Goal: Task Accomplishment & Management: Use online tool/utility

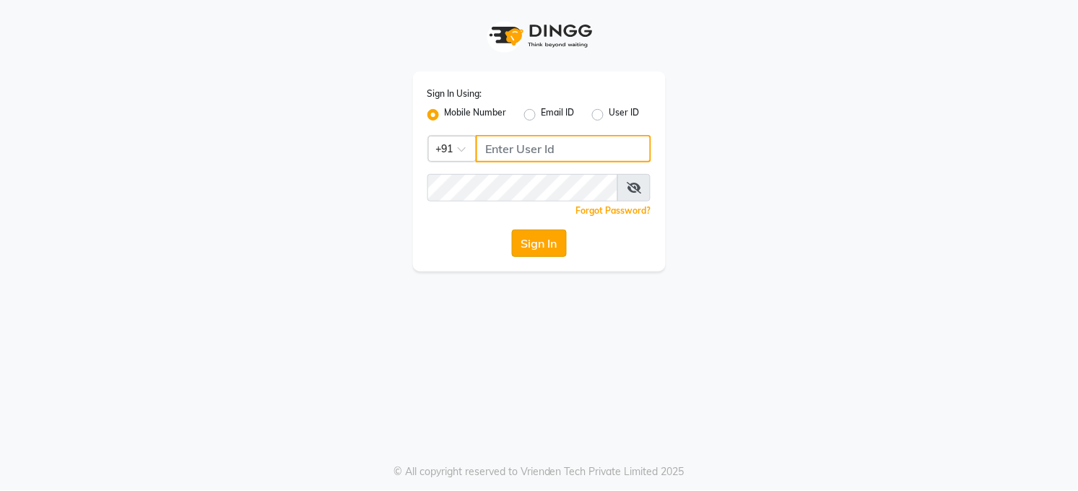
type input "7360007500"
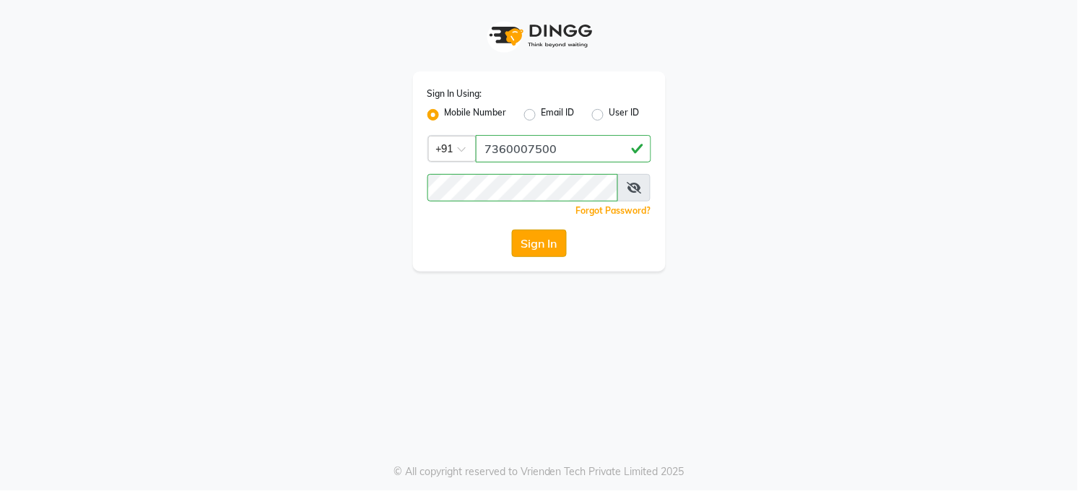
click at [530, 248] on button "Sign In" at bounding box center [539, 243] width 55 height 27
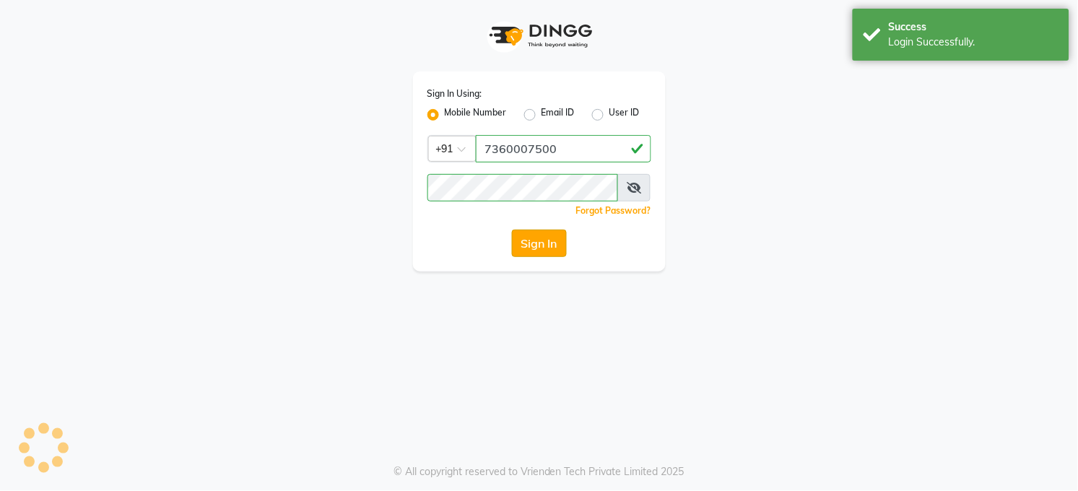
select select "service"
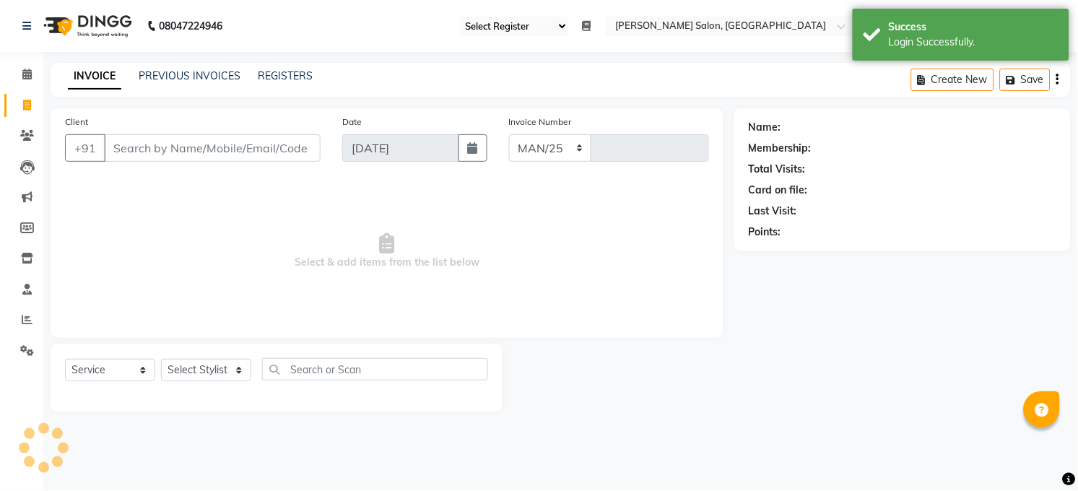
select select "35"
select select "en"
select select "5748"
type input "3255"
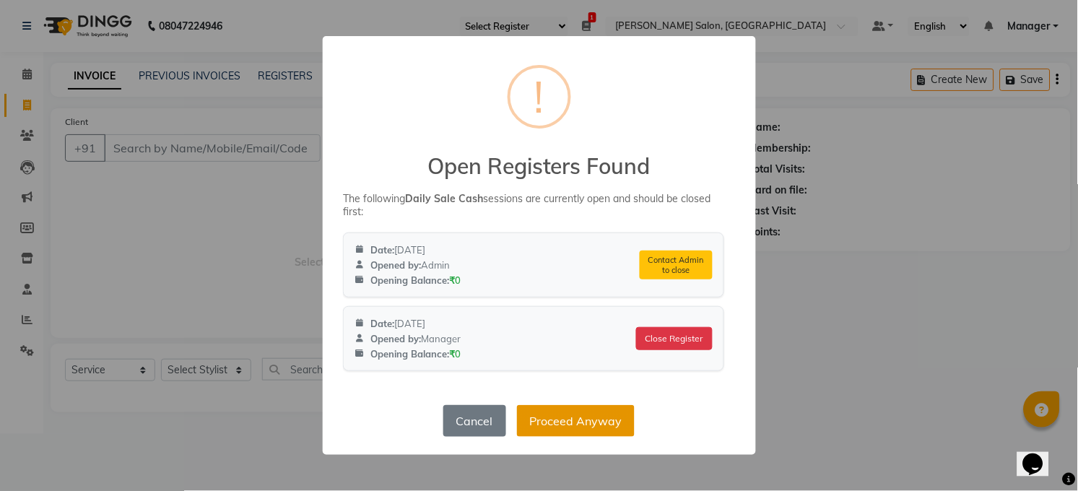
click at [562, 419] on button "Proceed Anyway" at bounding box center [576, 421] width 118 height 32
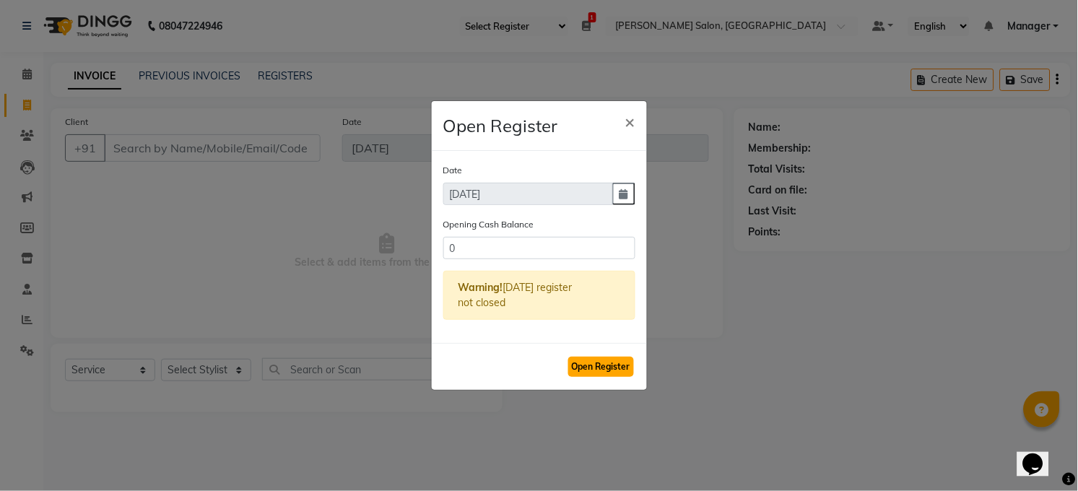
click at [609, 373] on button "Open Register" at bounding box center [601, 367] width 66 height 20
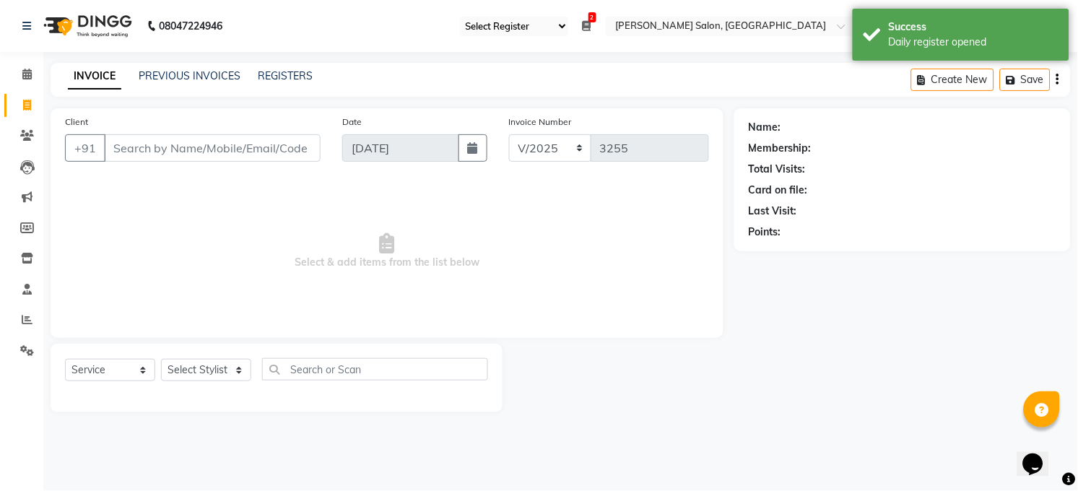
click at [587, 30] on icon at bounding box center [587, 26] width 9 height 10
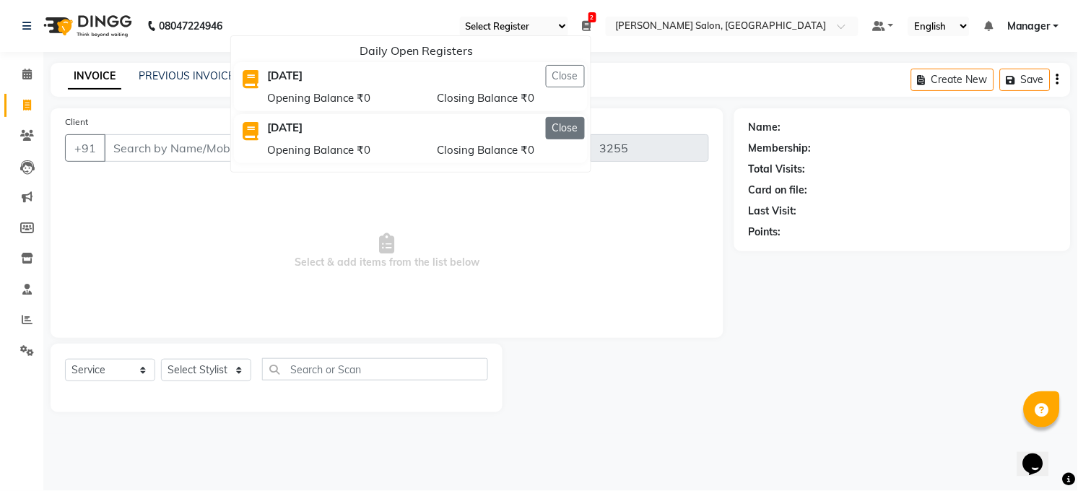
click at [568, 130] on button "Close" at bounding box center [565, 128] width 39 height 22
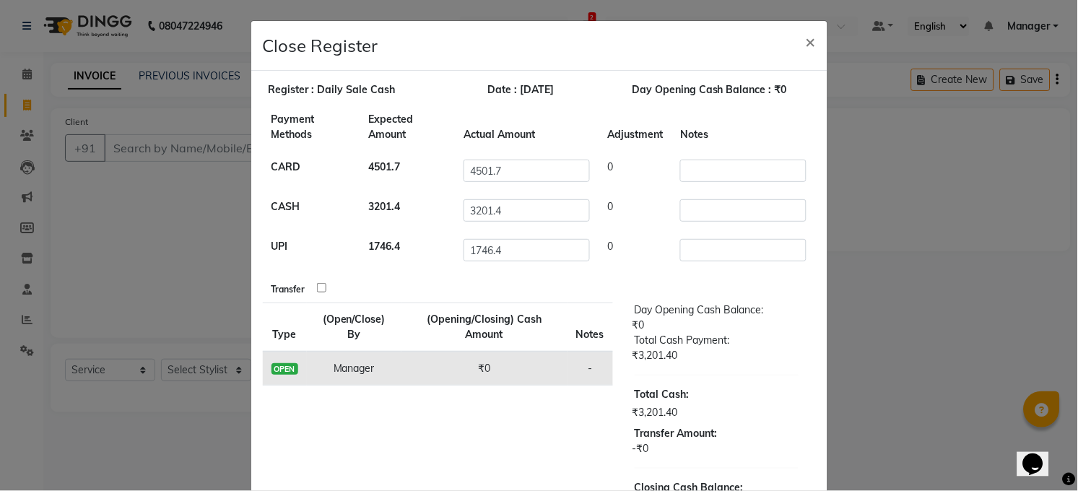
click at [317, 288] on input "checkbox" at bounding box center [321, 287] width 9 height 9
checkbox input "true"
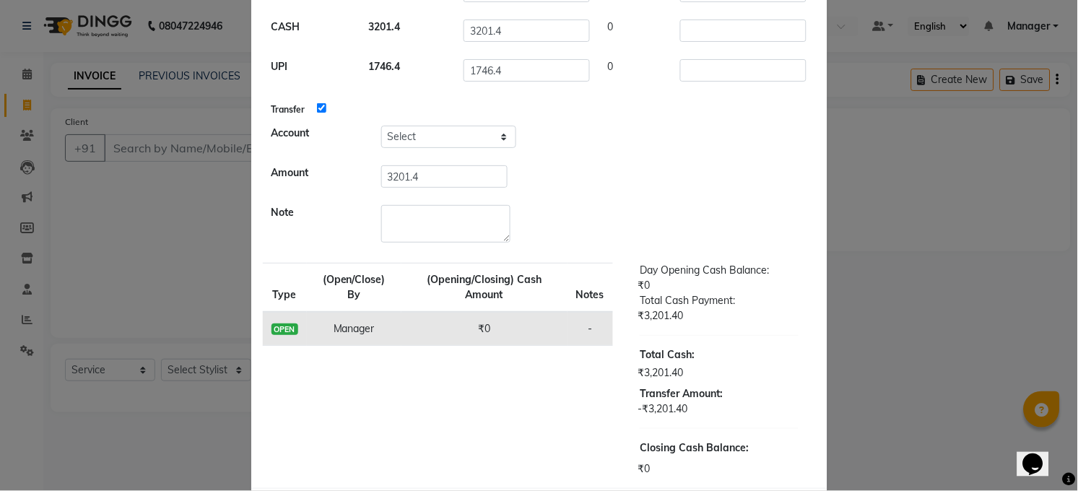
scroll to position [244, 0]
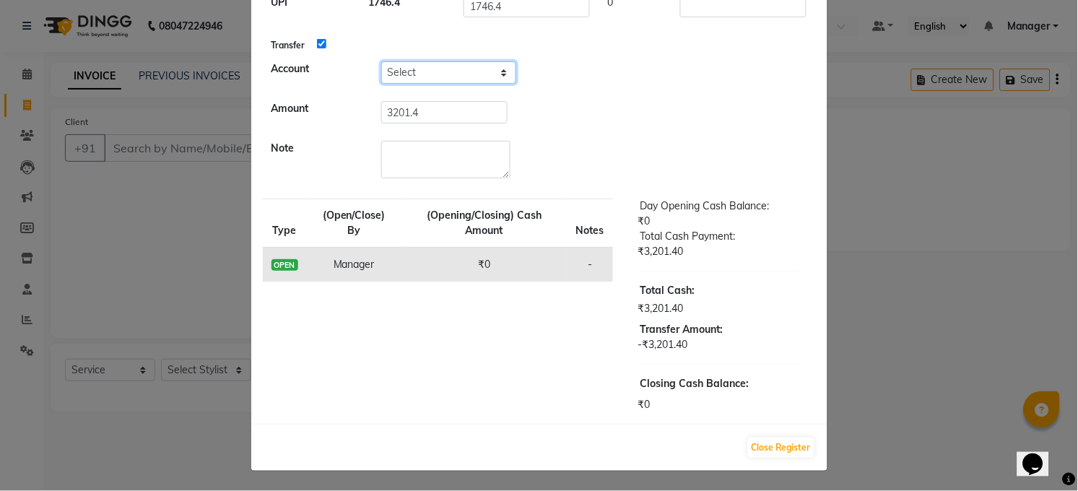
click at [452, 61] on select "Select Petty Cash Handover Account" at bounding box center [448, 72] width 135 height 22
select select "5298"
click at [381, 61] on select "Select Petty Cash Handover Account" at bounding box center [448, 72] width 135 height 22
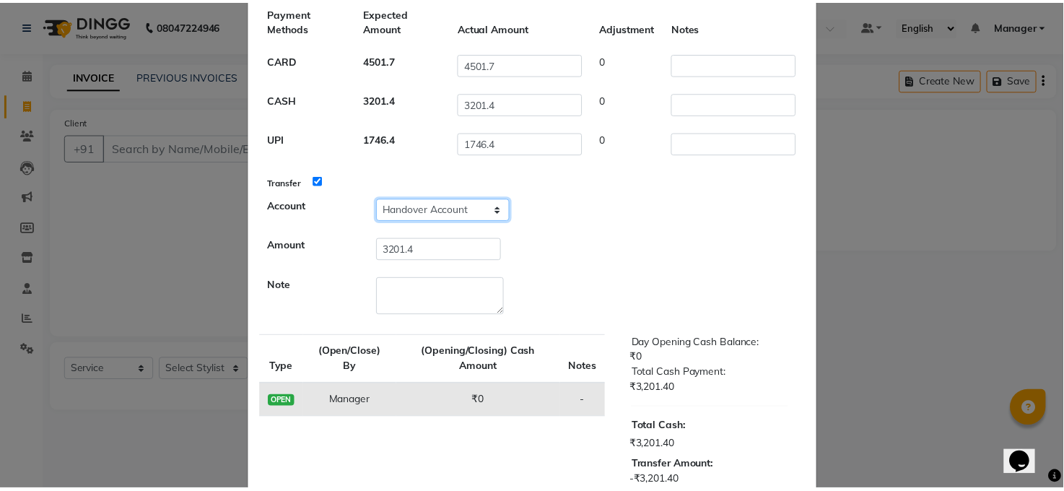
scroll to position [0, 0]
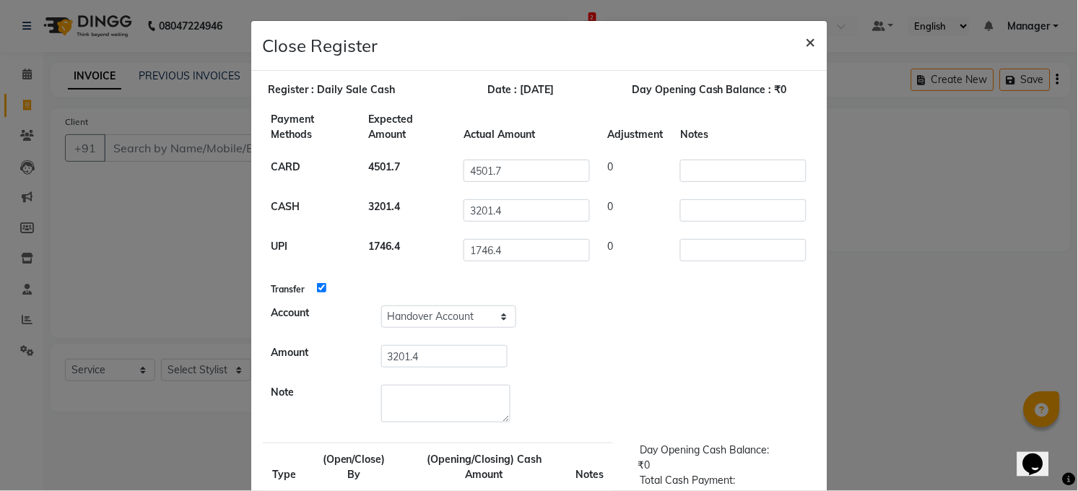
click at [806, 40] on span "×" at bounding box center [811, 41] width 10 height 22
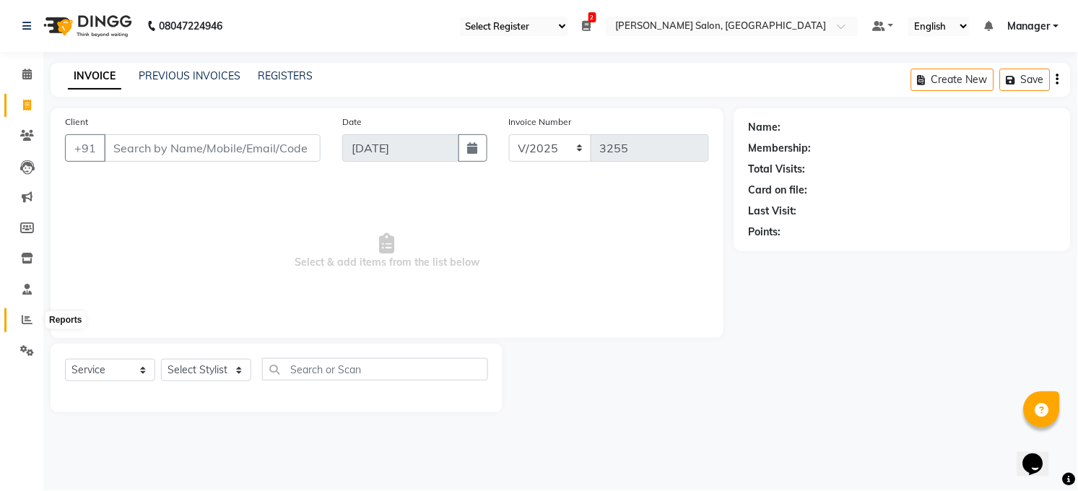
click at [25, 317] on icon at bounding box center [27, 319] width 11 height 11
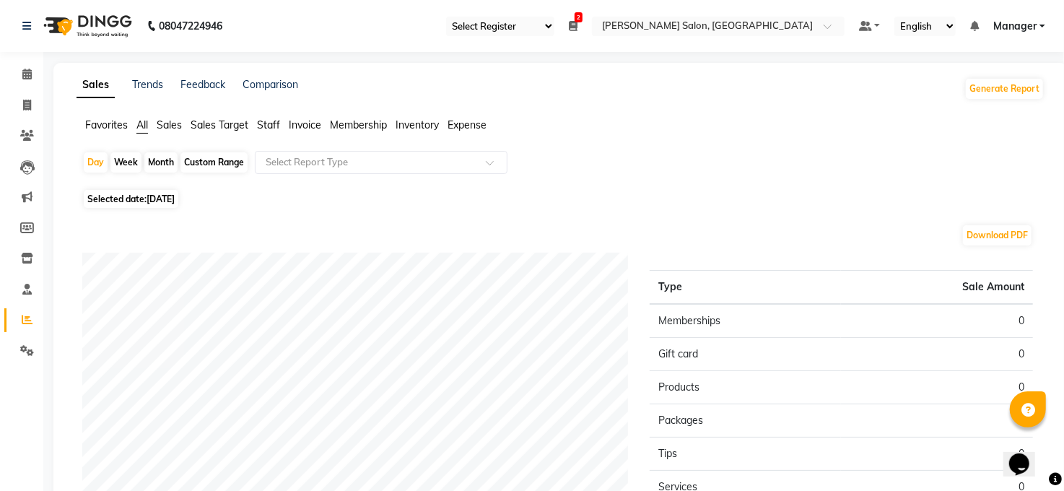
click at [166, 198] on span "[DATE]" at bounding box center [161, 198] width 28 height 11
select select "9"
select select "2025"
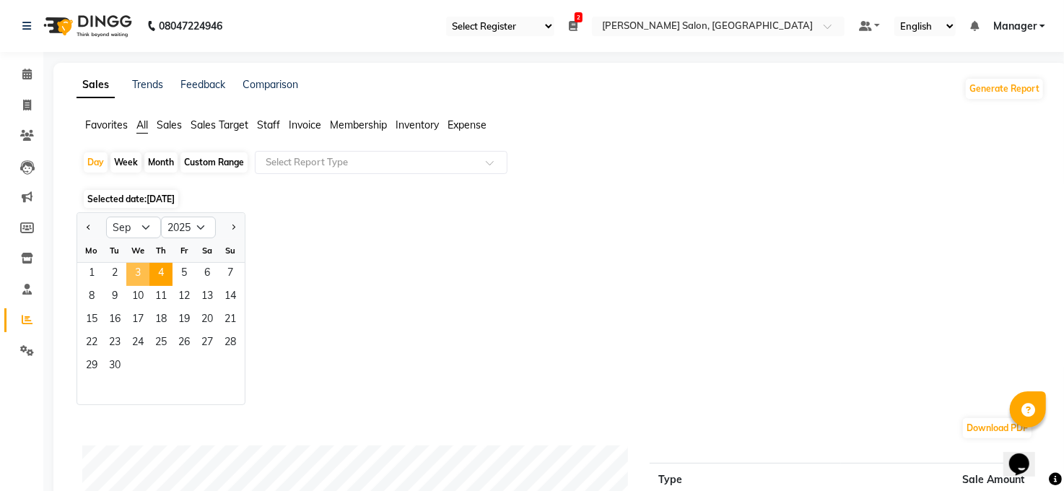
click at [141, 271] on span "3" at bounding box center [137, 274] width 23 height 23
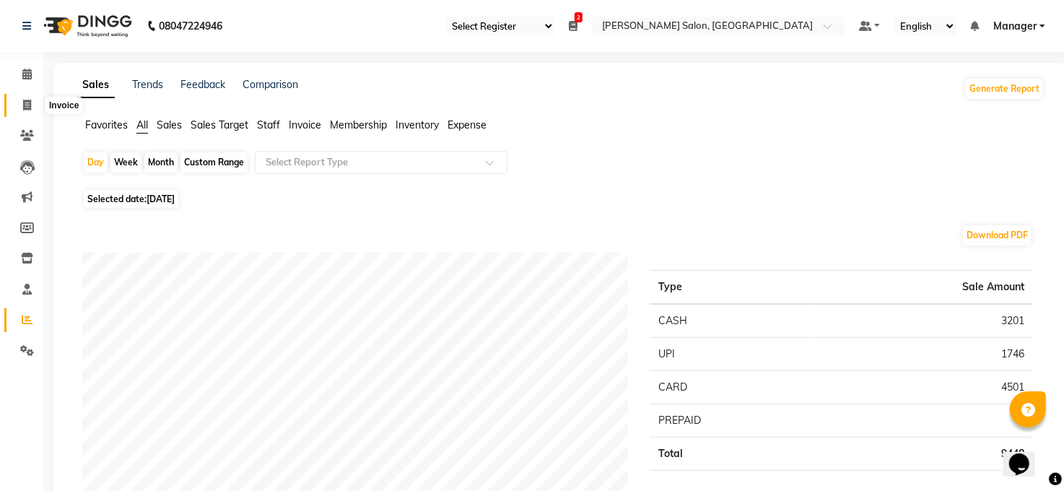
click at [27, 103] on icon at bounding box center [27, 105] width 8 height 11
select select "service"
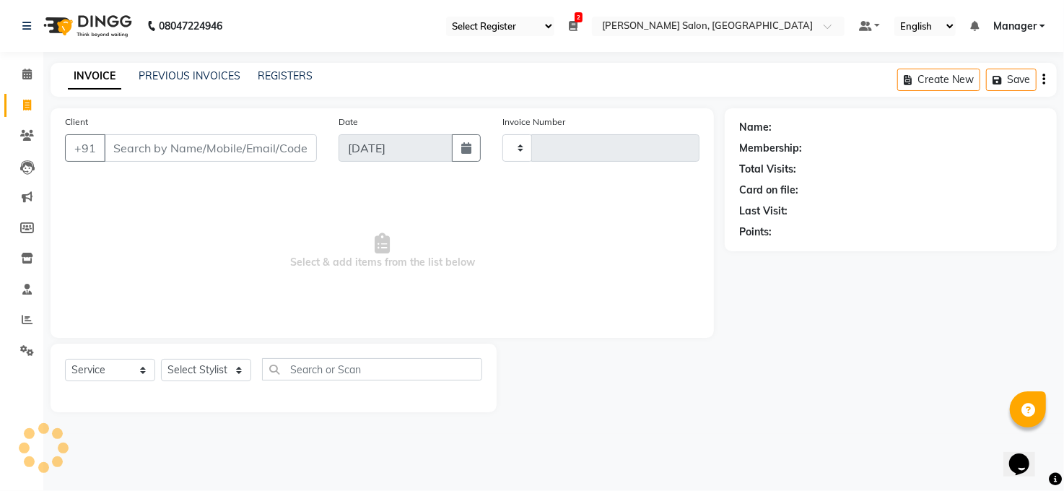
type input "3255"
select select "5748"
click at [590, 22] on icon at bounding box center [587, 26] width 9 height 10
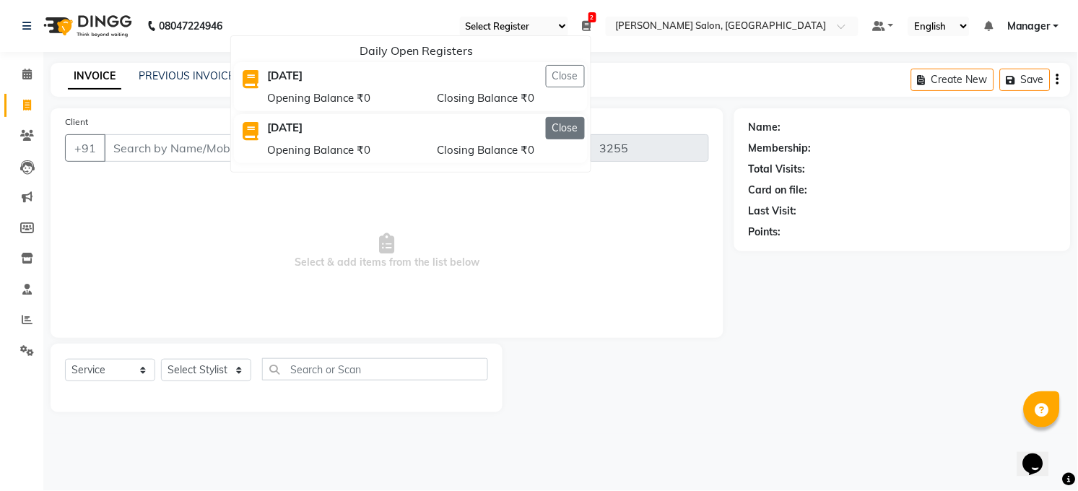
click at [565, 126] on button "Close" at bounding box center [565, 128] width 39 height 22
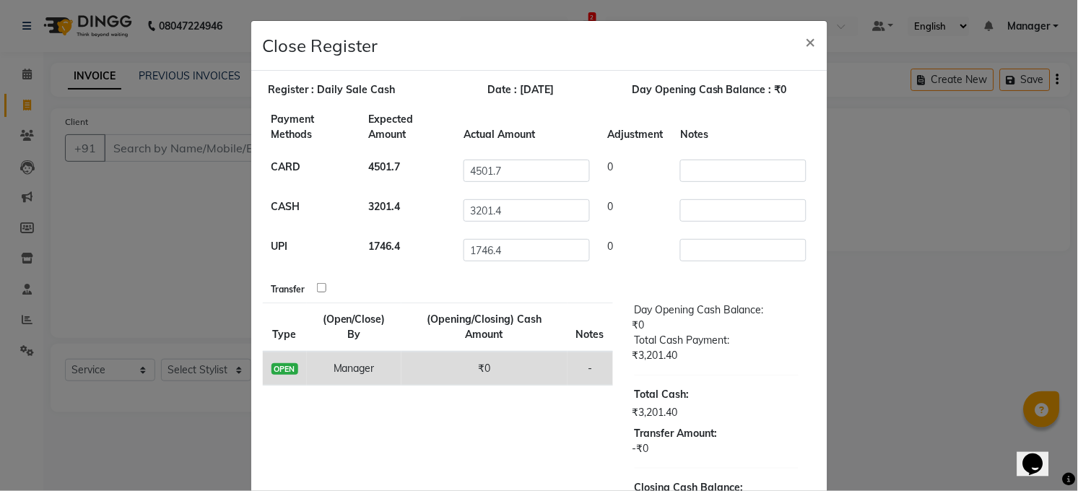
click at [317, 290] on input "checkbox" at bounding box center [321, 287] width 9 height 9
checkbox input "true"
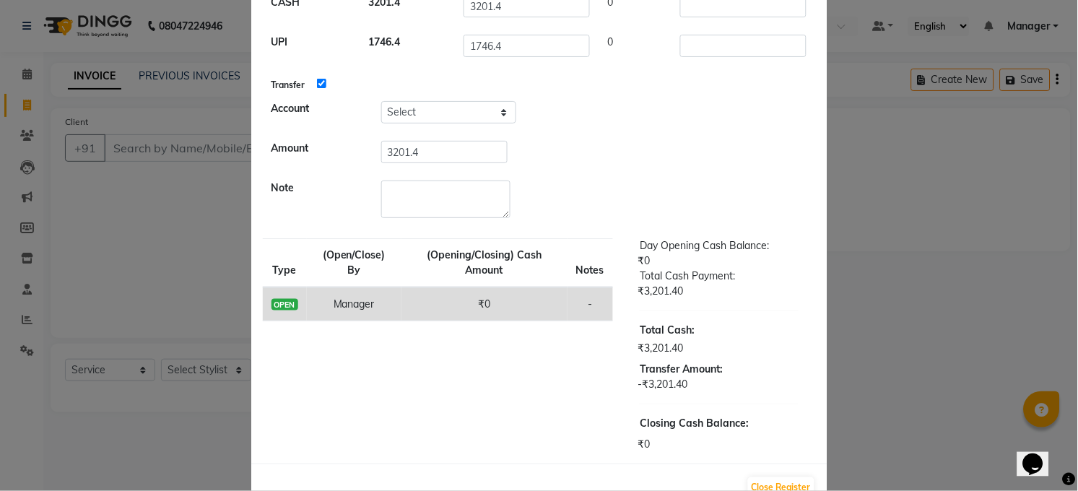
scroll to position [244, 0]
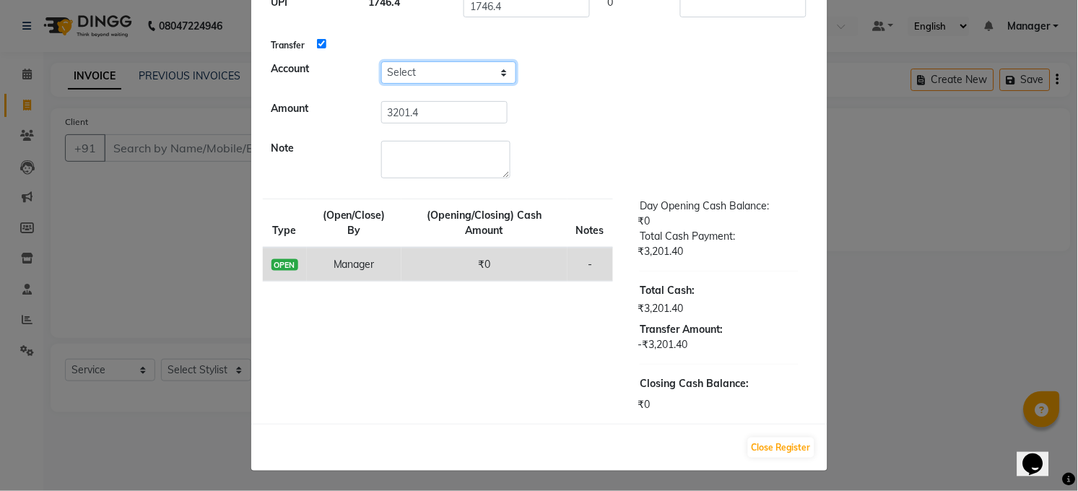
drag, startPoint x: 429, startPoint y: 70, endPoint x: 428, endPoint y: 80, distance: 10.1
click at [429, 70] on select "Select Petty Cash Handover Account" at bounding box center [448, 72] width 135 height 22
select select "5298"
click at [381, 61] on select "Select Petty Cash Handover Account" at bounding box center [448, 72] width 135 height 22
click at [481, 70] on select "Select Petty Cash Handover Account" at bounding box center [448, 72] width 135 height 22
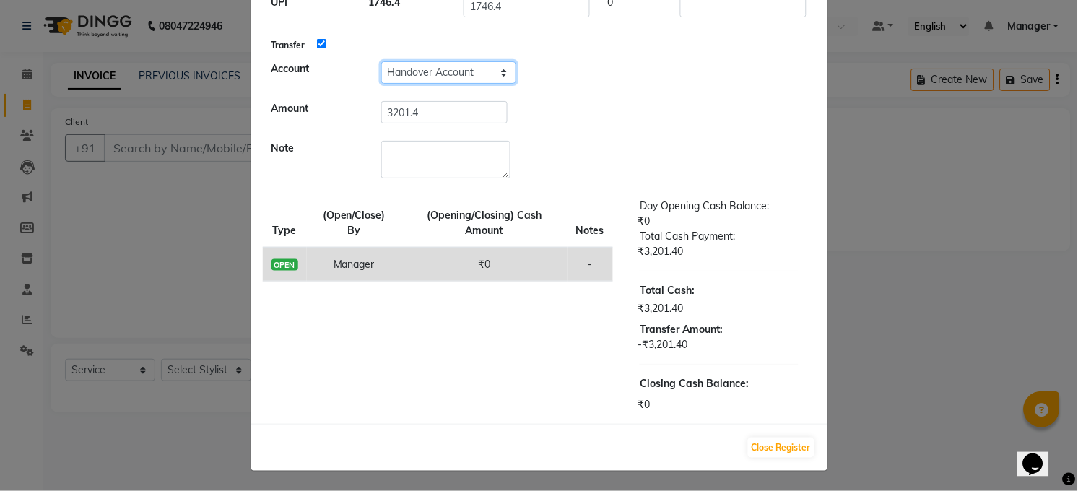
click at [381, 61] on select "Select Petty Cash Handover Account" at bounding box center [448, 72] width 135 height 22
click at [769, 448] on button "Close Register" at bounding box center [781, 447] width 66 height 20
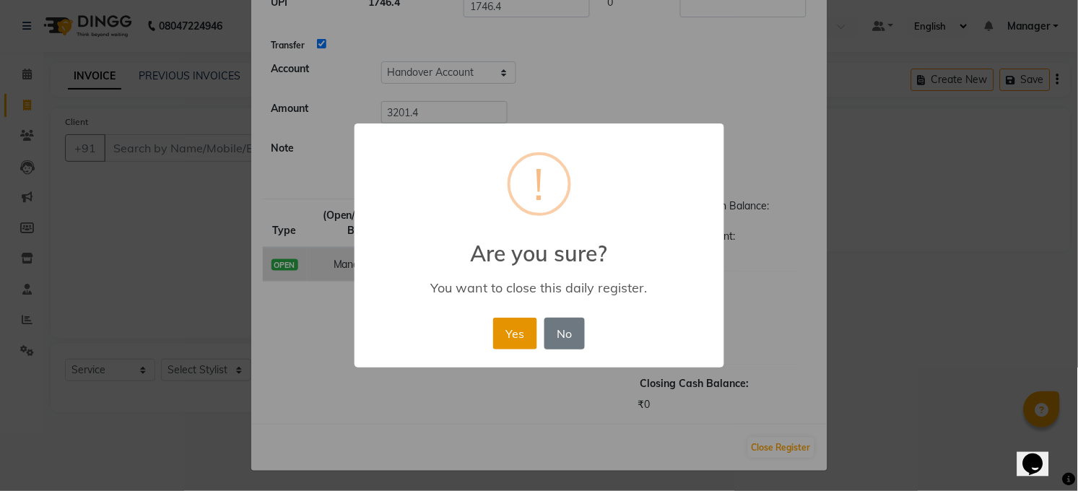
click at [519, 336] on button "Yes" at bounding box center [515, 334] width 44 height 32
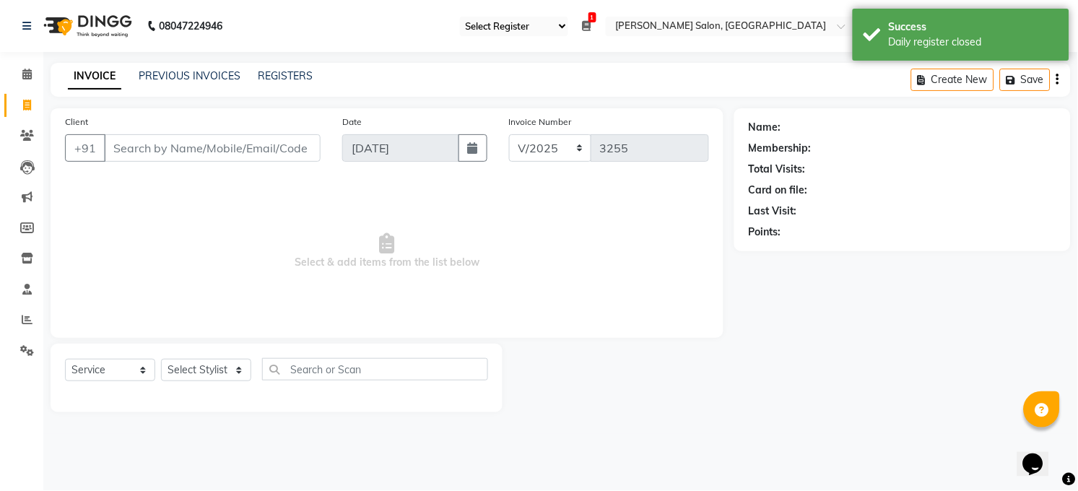
click at [588, 25] on icon at bounding box center [587, 26] width 9 height 10
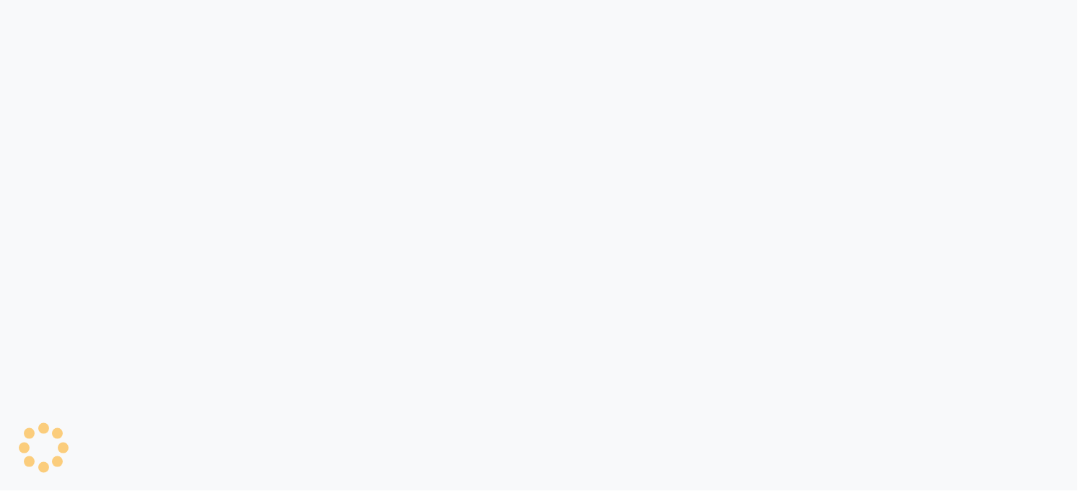
select select "35"
select select "5748"
select select "service"
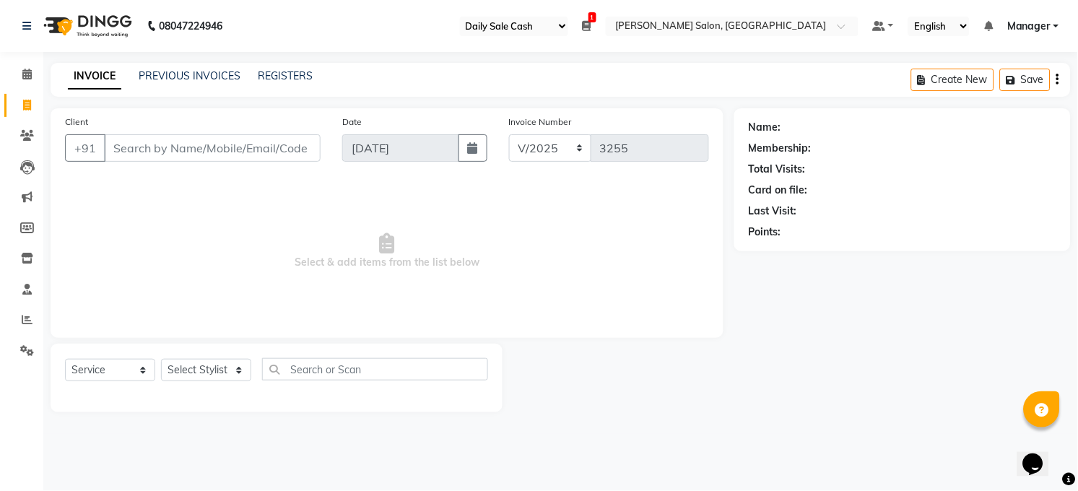
click at [589, 25] on icon at bounding box center [587, 26] width 9 height 10
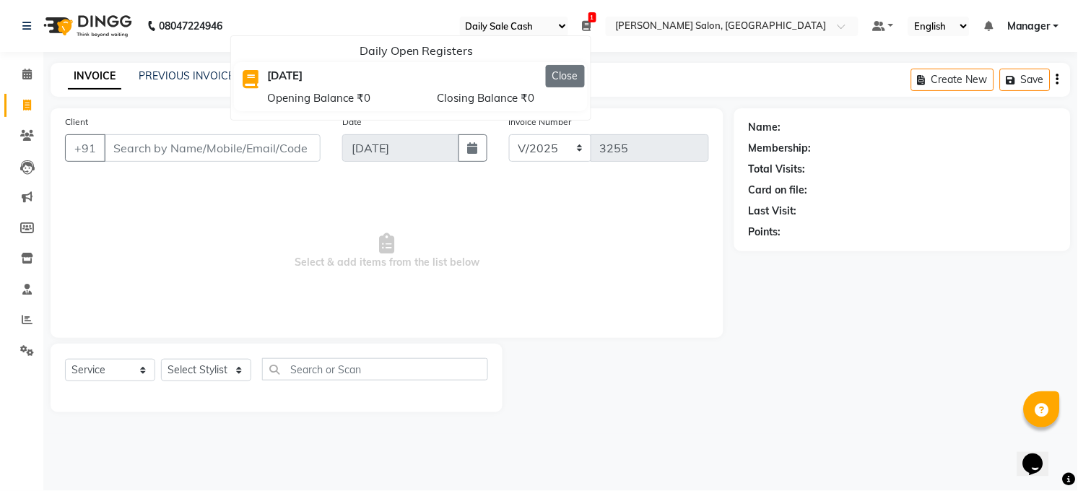
click at [566, 71] on button "Close" at bounding box center [565, 76] width 39 height 22
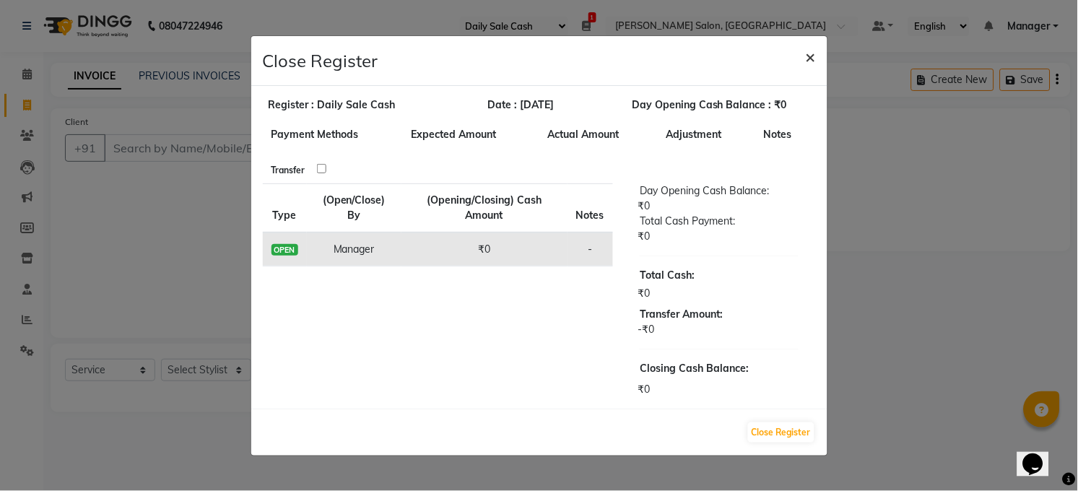
click at [806, 58] on span "×" at bounding box center [811, 56] width 10 height 22
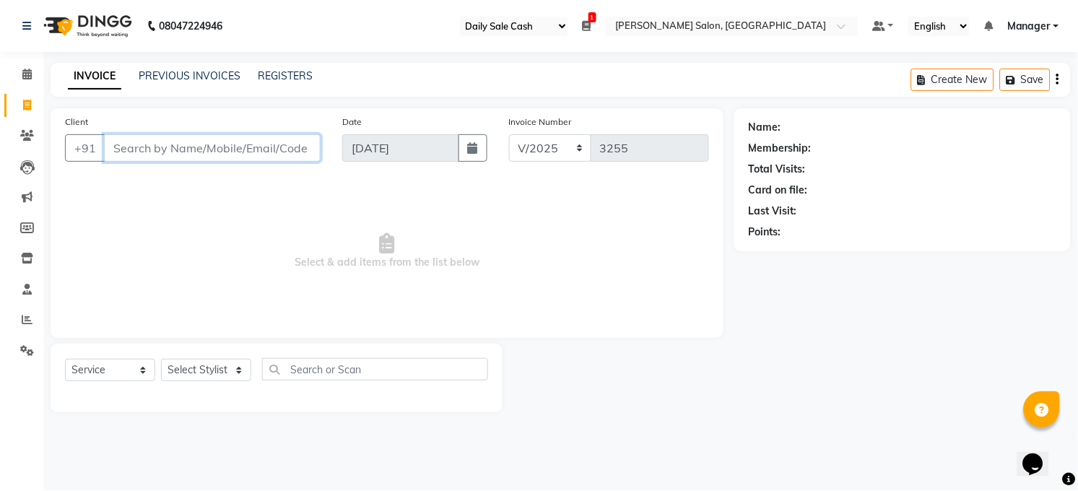
click at [186, 153] on input "Client" at bounding box center [212, 147] width 217 height 27
type input "a"
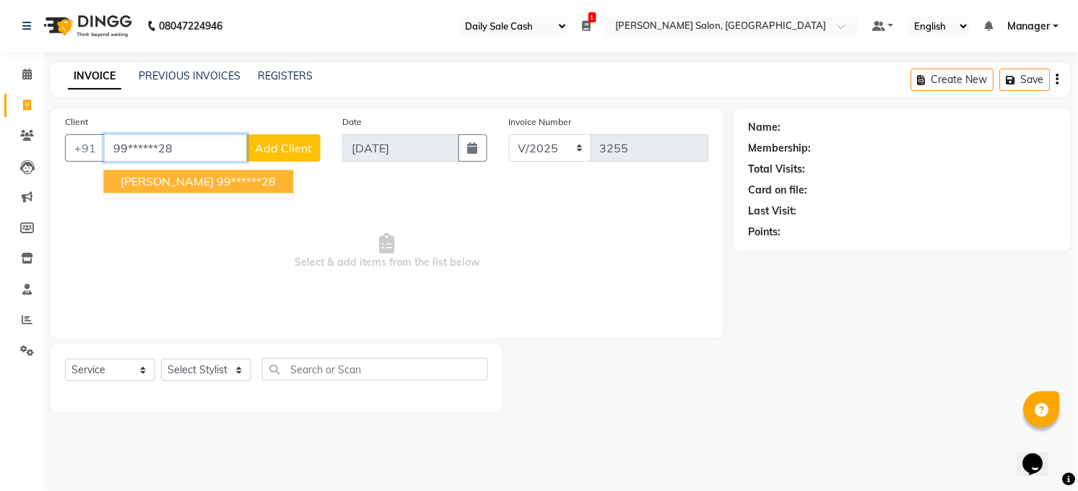
type input "99******28"
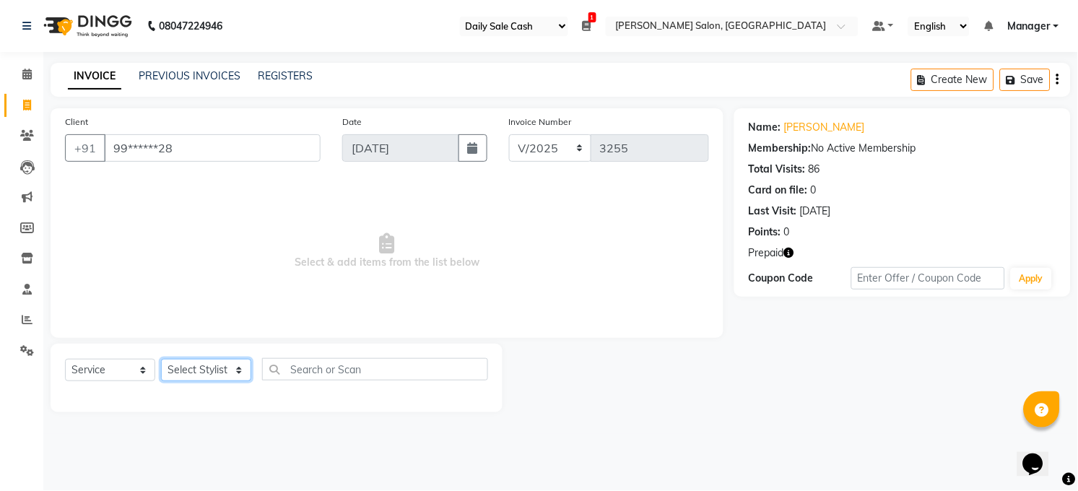
click at [222, 374] on select "Select Stylist [PERSON_NAME] [PERSON_NAME] [PERSON_NAME] COUNTER Manager [PERSO…" at bounding box center [206, 370] width 90 height 22
select select "40298"
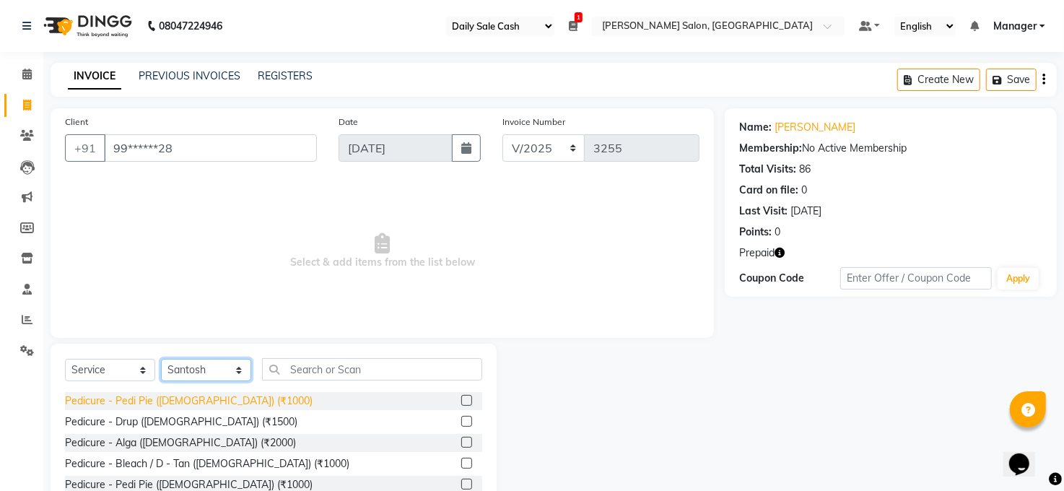
drag, startPoint x: 212, startPoint y: 373, endPoint x: 200, endPoint y: 398, distance: 27.1
click at [212, 373] on select "Select Stylist [PERSON_NAME] [PERSON_NAME] [PERSON_NAME] COUNTER Manager [PERSO…" at bounding box center [206, 370] width 90 height 22
click at [161, 360] on select "Select Stylist [PERSON_NAME] [PERSON_NAME] [PERSON_NAME] COUNTER Manager [PERSO…" at bounding box center [206, 370] width 90 height 22
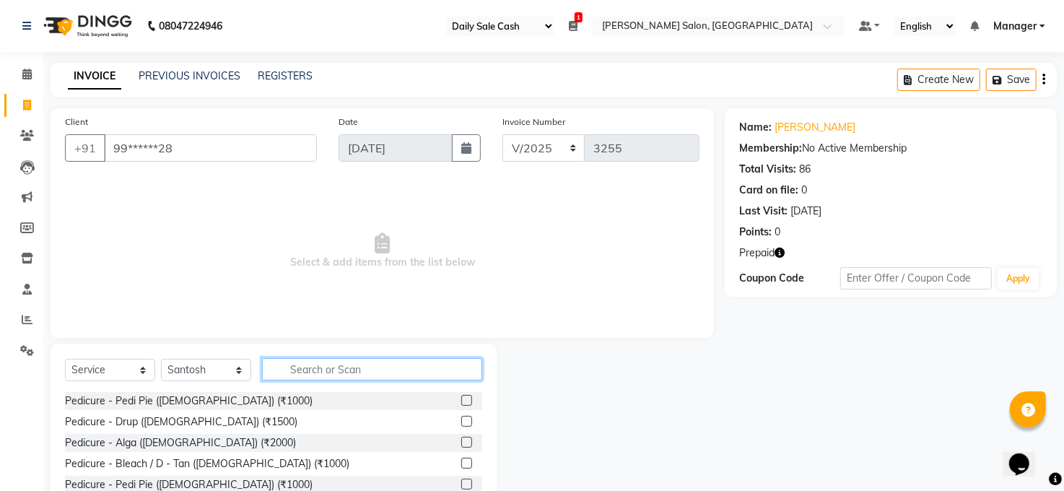
click at [404, 373] on input "text" at bounding box center [372, 369] width 220 height 22
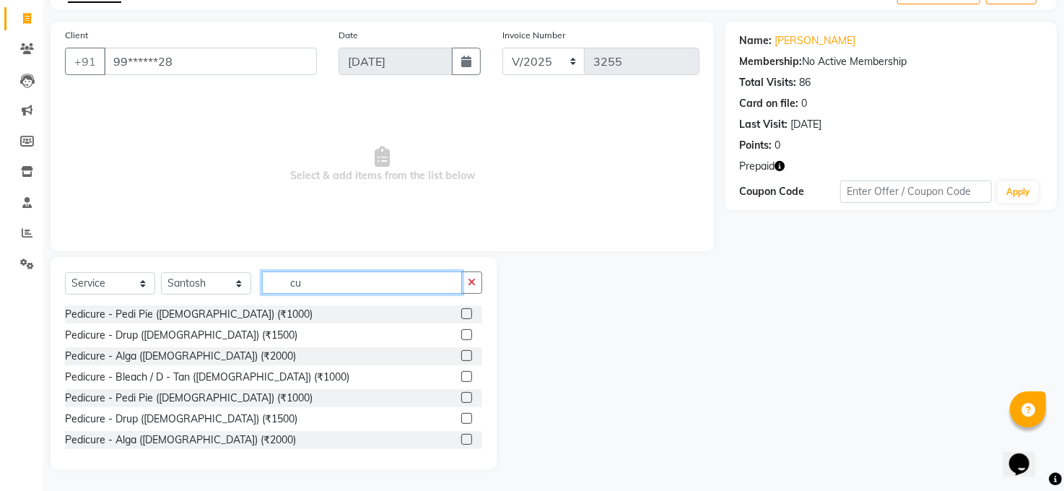
type input "c"
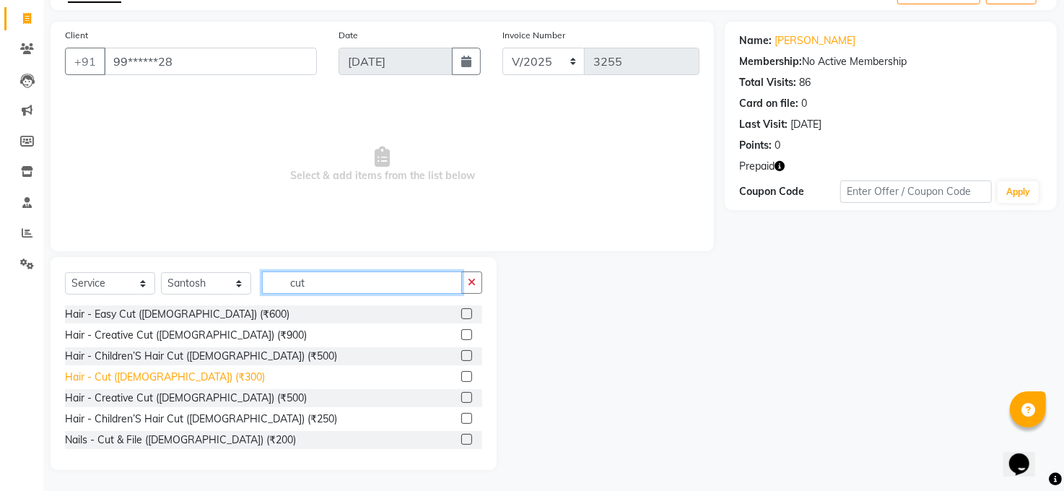
type input "cut"
click at [157, 383] on div "Hair - Cut ([DEMOGRAPHIC_DATA]) (₹300)" at bounding box center [165, 377] width 200 height 15
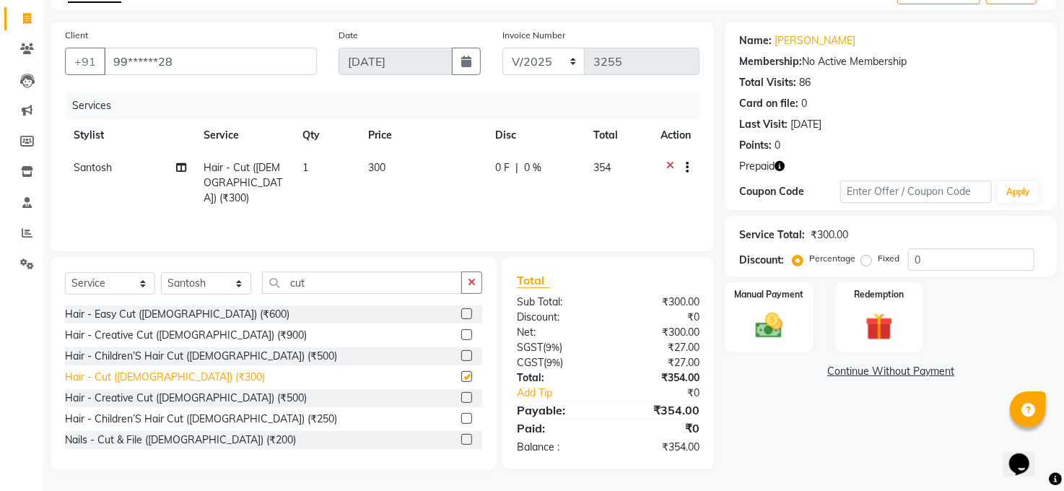
checkbox input "false"
click at [767, 315] on img at bounding box center [769, 326] width 46 height 33
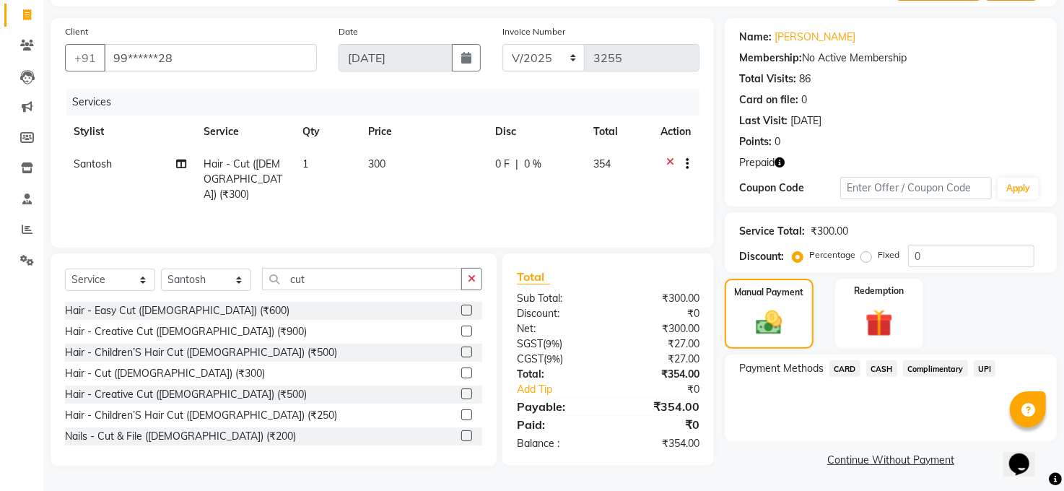
scroll to position [91, 0]
click at [879, 370] on span "CASH" at bounding box center [881, 368] width 31 height 17
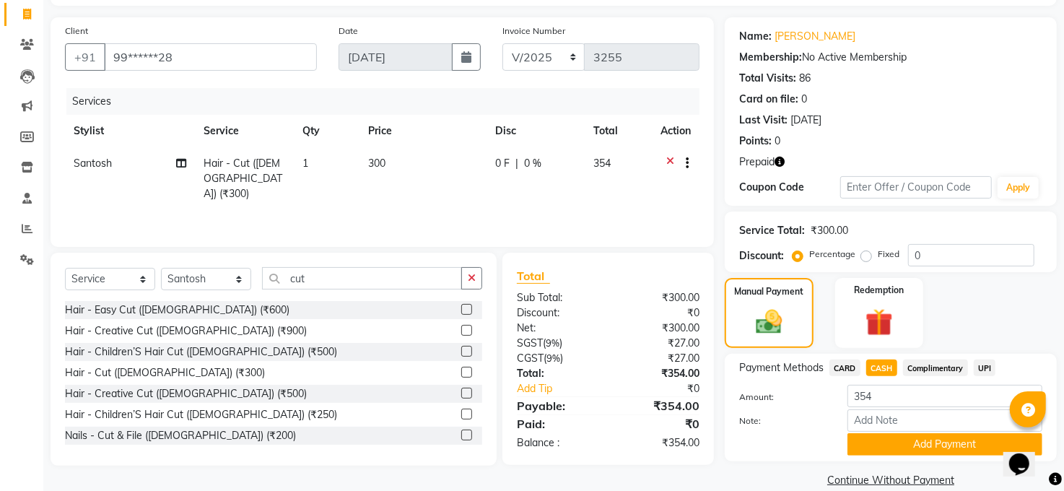
scroll to position [113, 0]
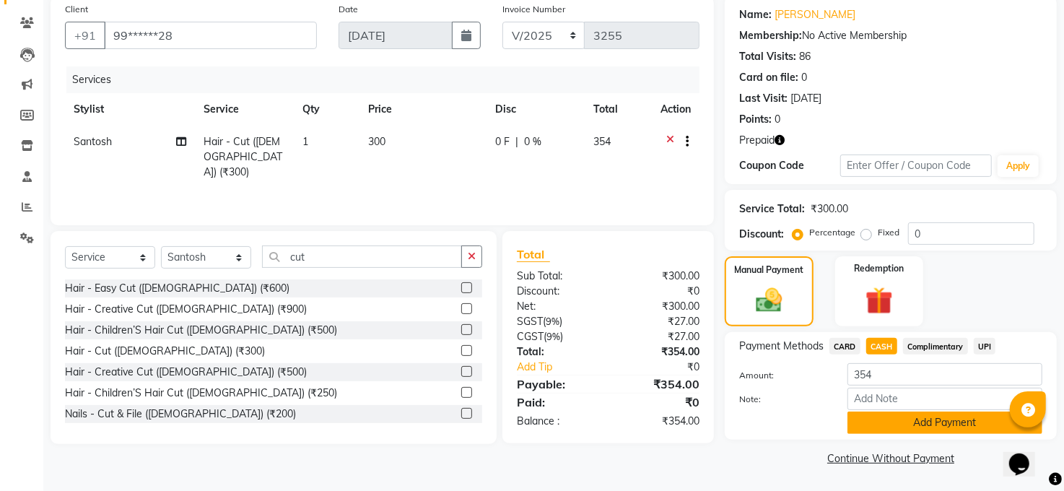
click at [938, 424] on button "Add Payment" at bounding box center [945, 423] width 195 height 22
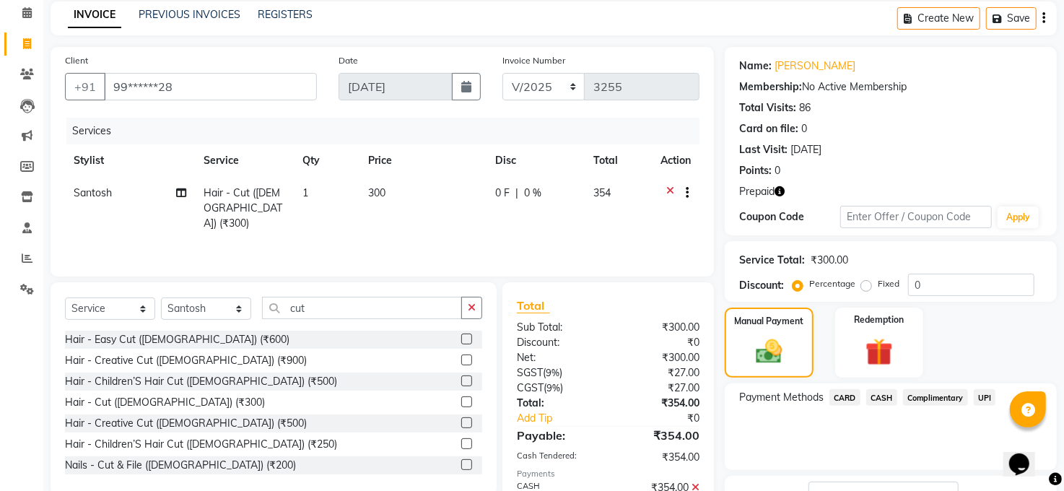
scroll to position [0, 0]
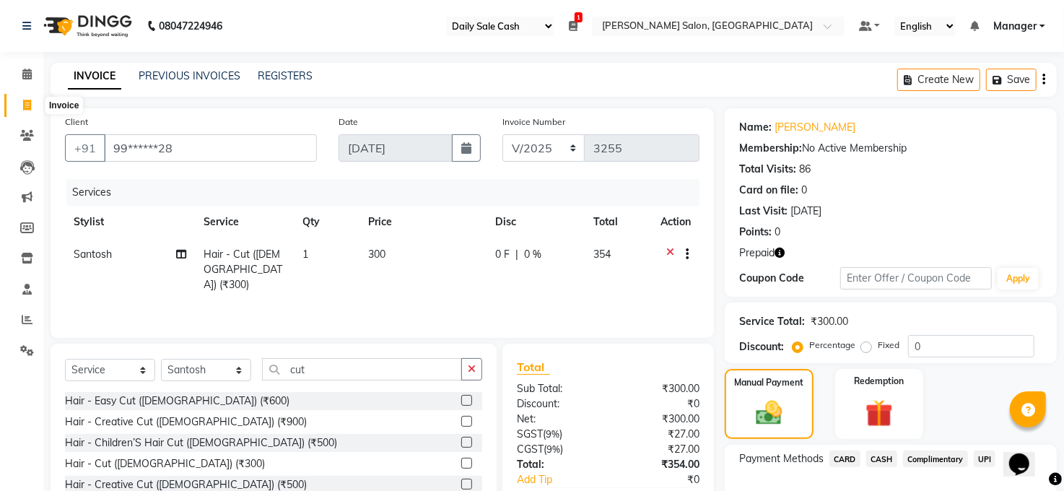
click at [23, 105] on icon at bounding box center [27, 105] width 8 height 11
select select "service"
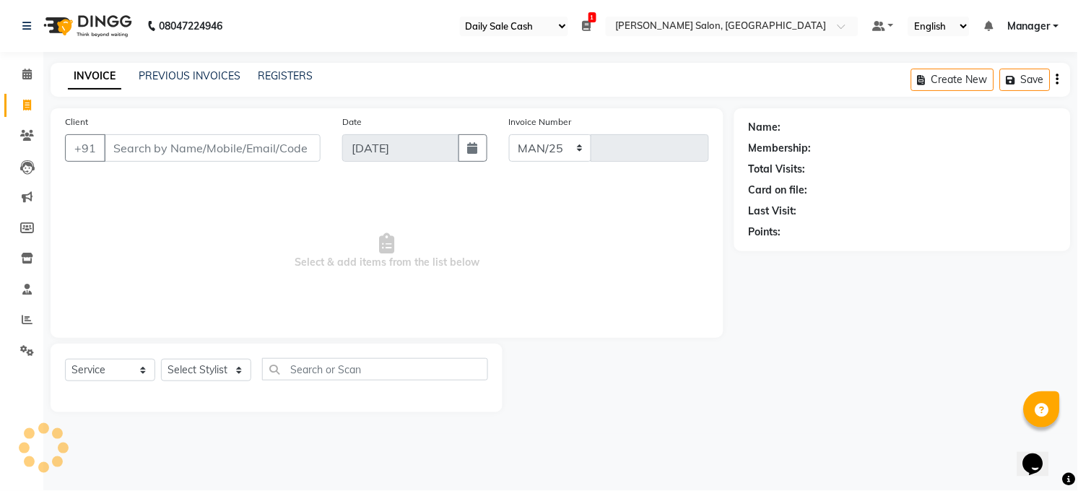
select select "5748"
type input "3255"
click at [23, 321] on icon at bounding box center [27, 319] width 11 height 11
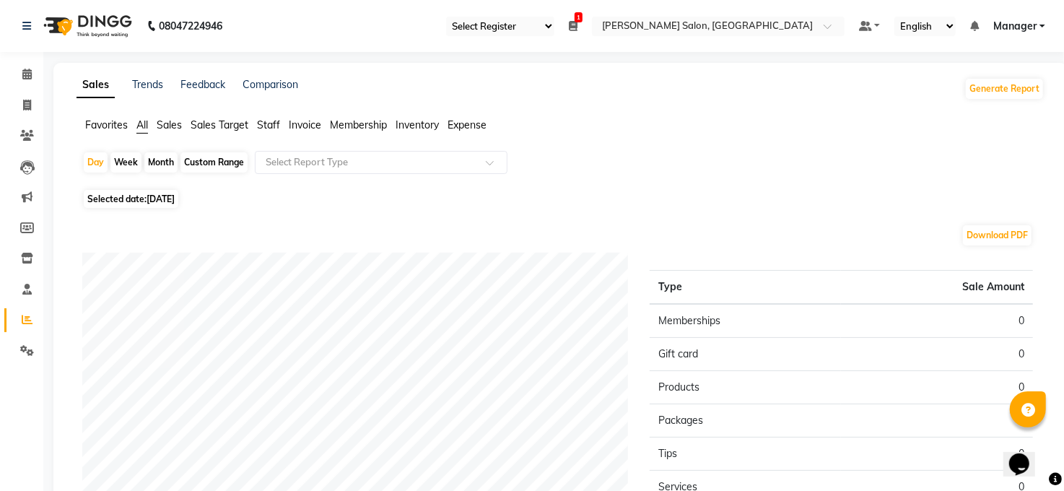
click at [132, 197] on span "Selected date: [DATE]" at bounding box center [131, 199] width 95 height 18
select select "9"
select select "2025"
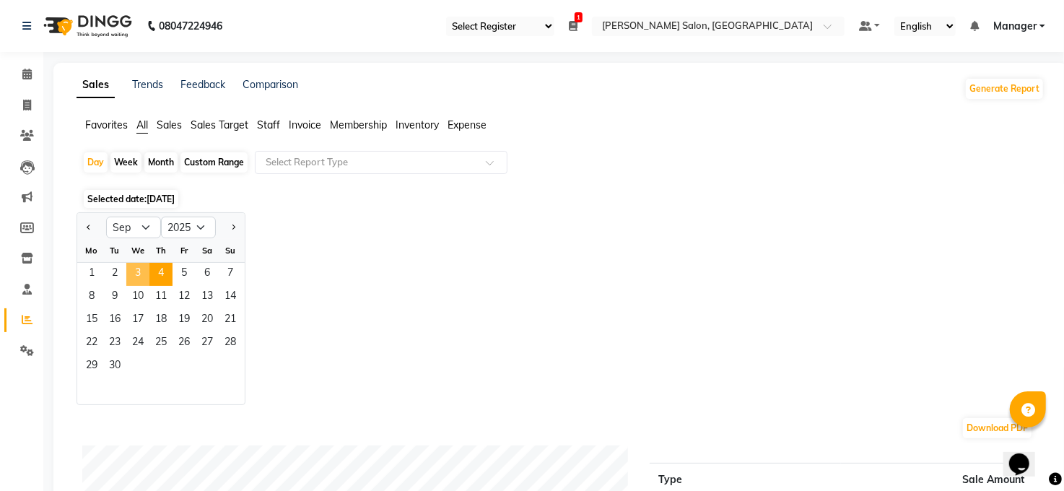
click at [136, 264] on span "3" at bounding box center [137, 274] width 23 height 23
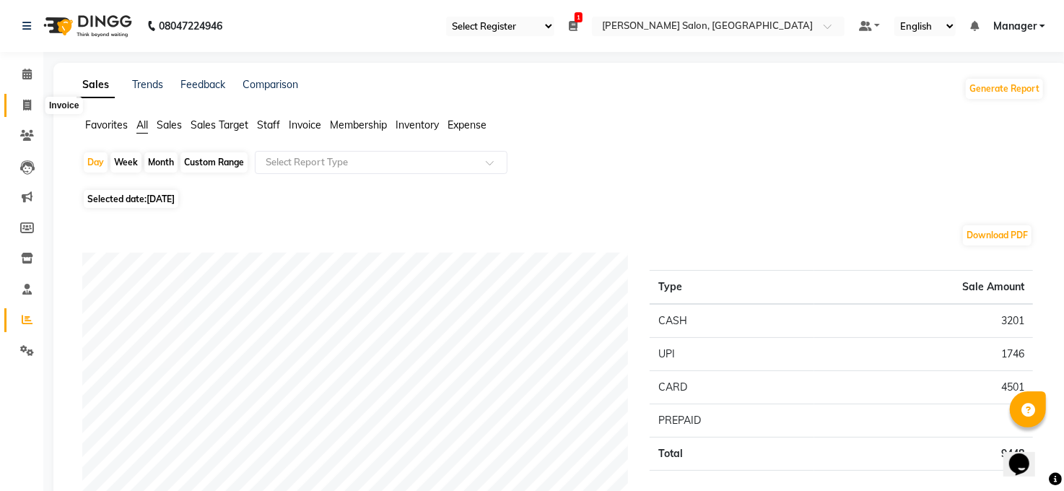
click at [25, 105] on icon at bounding box center [27, 105] width 8 height 11
select select "5748"
select select "service"
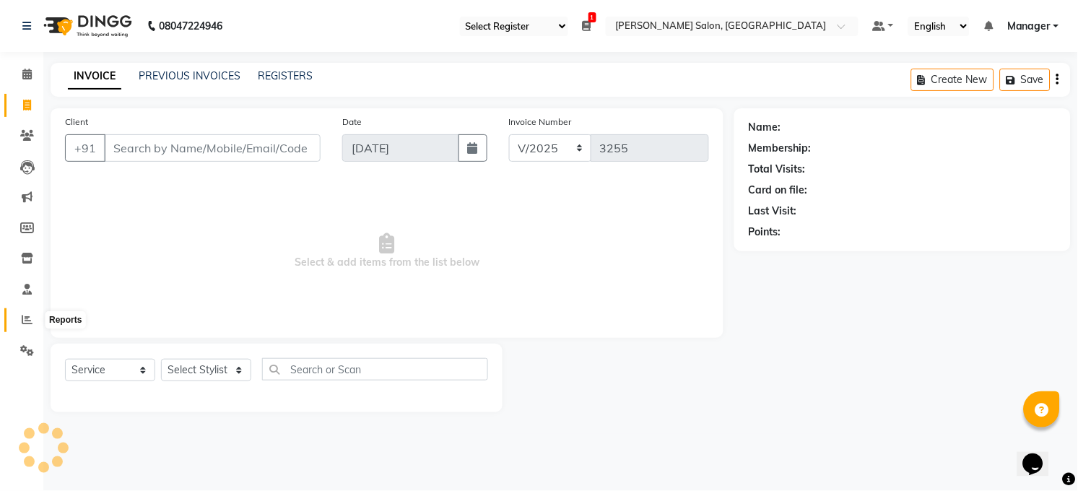
click at [25, 322] on icon at bounding box center [27, 319] width 11 height 11
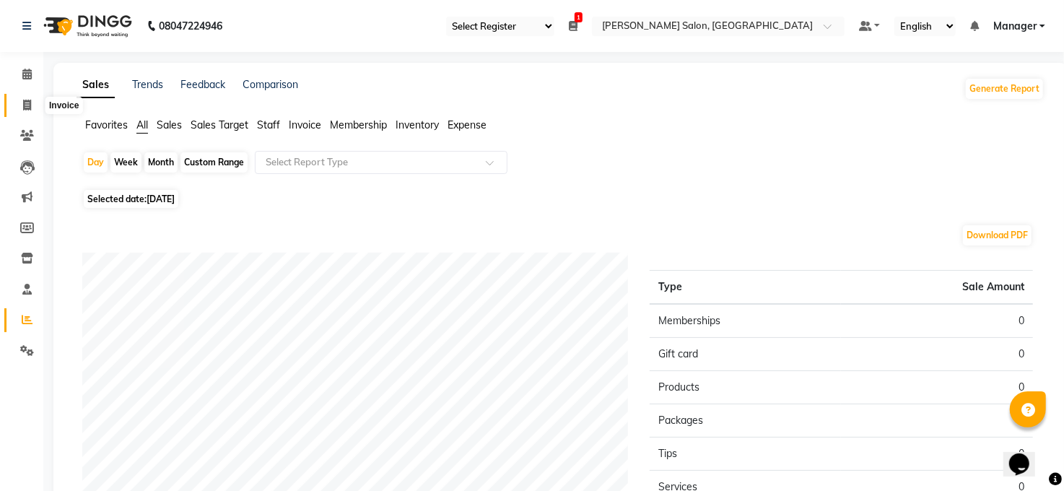
click at [24, 104] on icon at bounding box center [27, 105] width 8 height 11
select select "service"
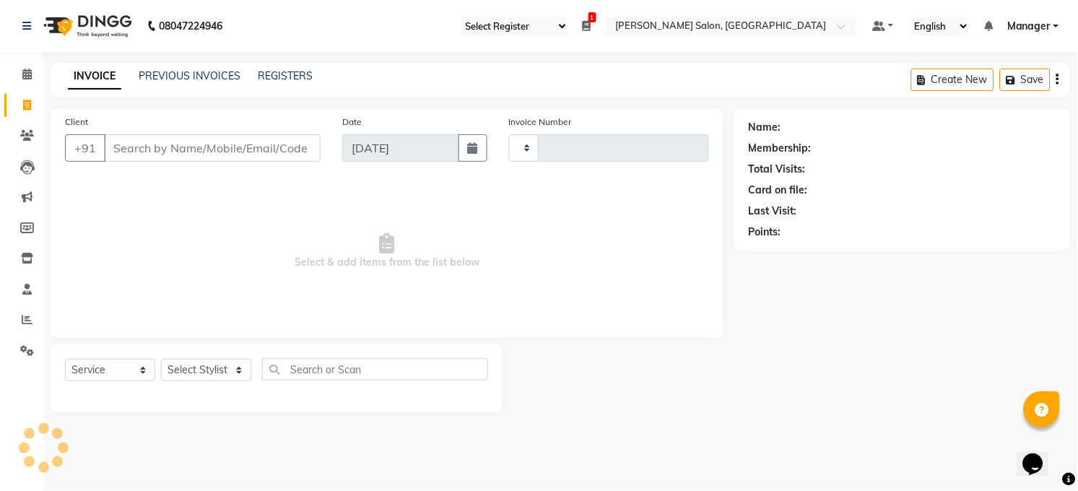
type input "3255"
select select "5748"
click at [22, 309] on link "Reports" at bounding box center [21, 320] width 35 height 24
